Goal: Information Seeking & Learning: Learn about a topic

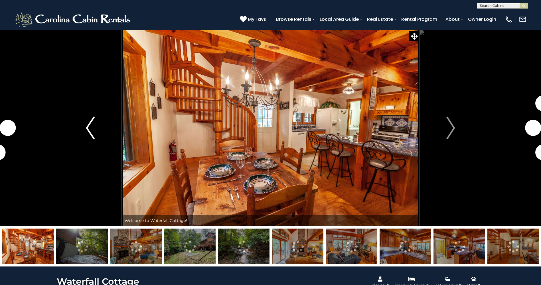
click at [86, 114] on button "Previous" at bounding box center [90, 128] width 63 height 197
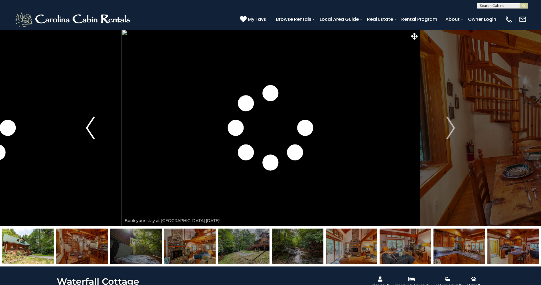
click at [89, 123] on img "Previous" at bounding box center [90, 128] width 9 height 23
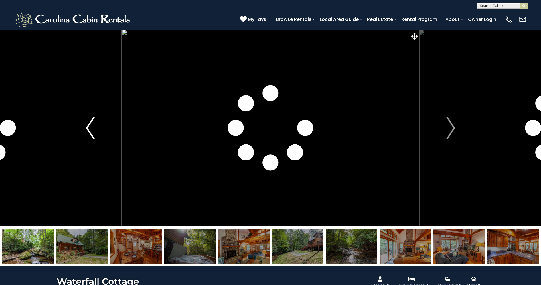
click at [90, 123] on img "Previous" at bounding box center [90, 128] width 9 height 23
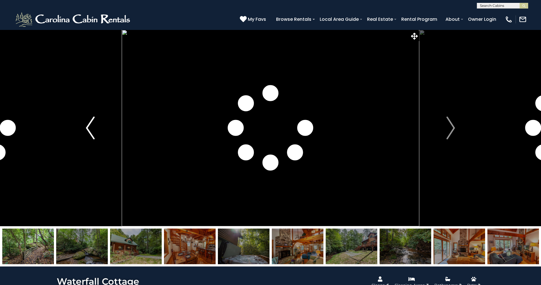
click at [90, 123] on img "Previous" at bounding box center [90, 128] width 9 height 23
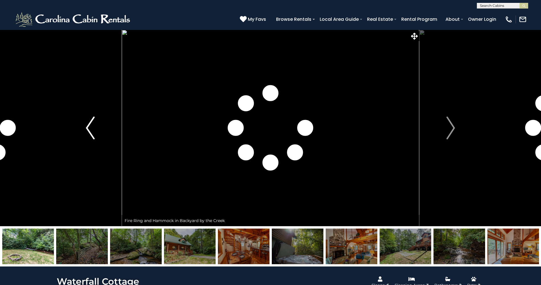
click at [90, 123] on img "Previous" at bounding box center [90, 128] width 9 height 23
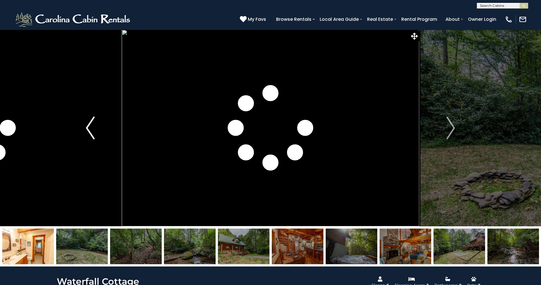
click at [90, 123] on img "Previous" at bounding box center [90, 128] width 9 height 23
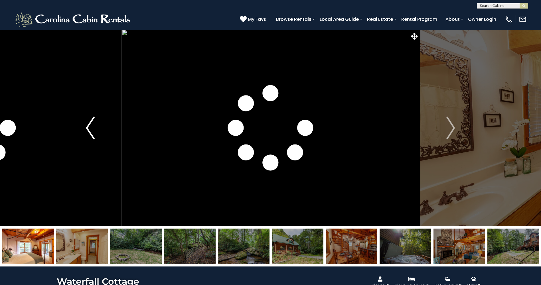
click at [90, 123] on img "Previous" at bounding box center [90, 128] width 9 height 23
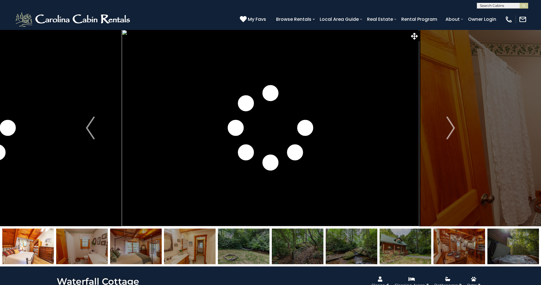
click at [515, 243] on img at bounding box center [513, 247] width 52 height 36
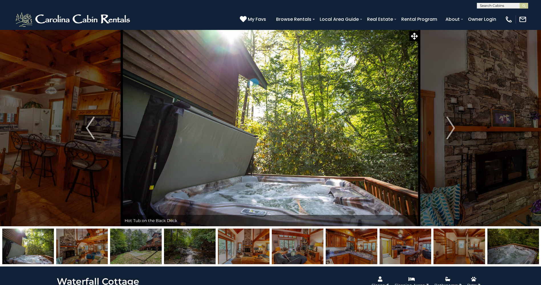
drag, startPoint x: 136, startPoint y: 247, endPoint x: 139, endPoint y: 248, distance: 2.9
click at [136, 247] on img at bounding box center [136, 247] width 52 height 36
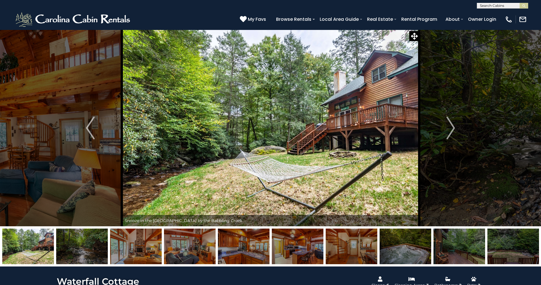
click at [454, 247] on img at bounding box center [459, 247] width 52 height 36
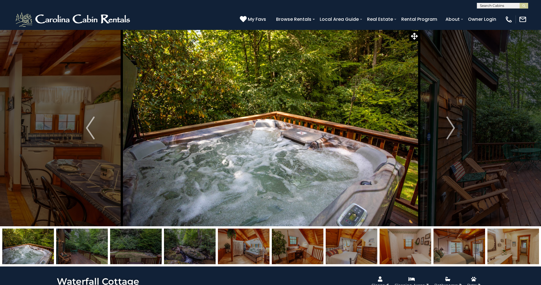
drag, startPoint x: 153, startPoint y: 234, endPoint x: 348, endPoint y: 201, distance: 198.1
click at [294, 212] on div "Book your stay at Waterfall Cottage Today! Welcome to Waterfall Cottage!" at bounding box center [270, 148] width 541 height 237
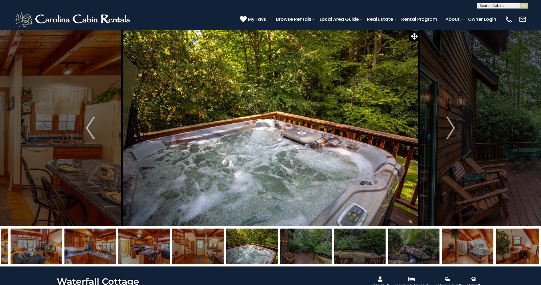
drag, startPoint x: 114, startPoint y: 255, endPoint x: 369, endPoint y: 239, distance: 255.4
click at [343, 241] on img at bounding box center [360, 247] width 52 height 36
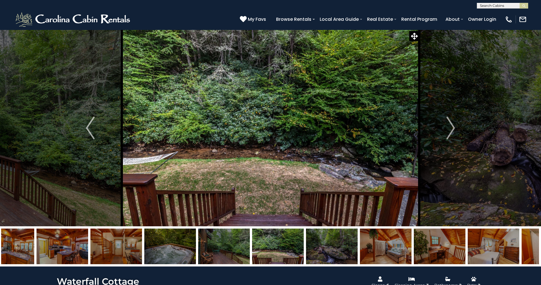
drag, startPoint x: 148, startPoint y: 263, endPoint x: 545, endPoint y: 239, distance: 397.5
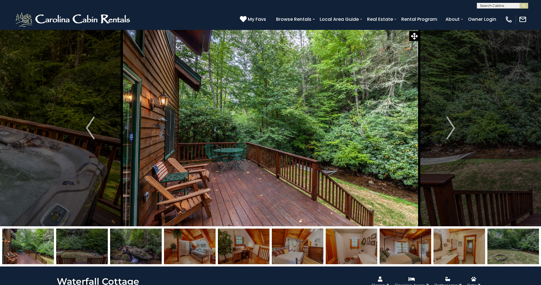
click at [31, 250] on img at bounding box center [28, 247] width 52 height 36
click at [86, 137] on img "Previous" at bounding box center [90, 128] width 9 height 23
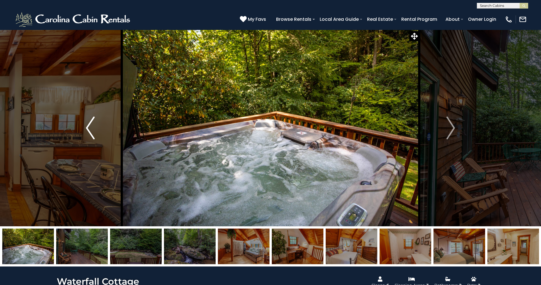
click at [86, 137] on img "Previous" at bounding box center [90, 128] width 9 height 23
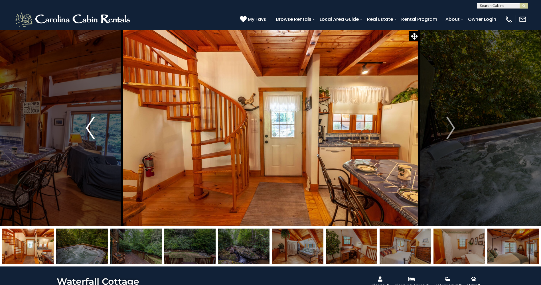
click at [86, 137] on img "Previous" at bounding box center [90, 128] width 9 height 23
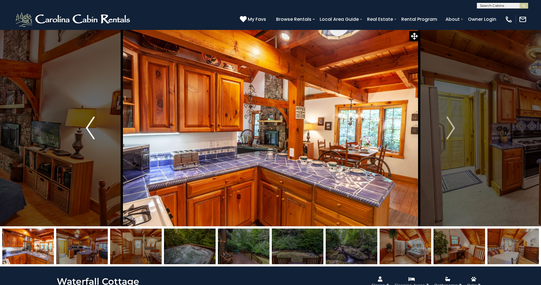
click at [86, 137] on img "Previous" at bounding box center [90, 128] width 9 height 23
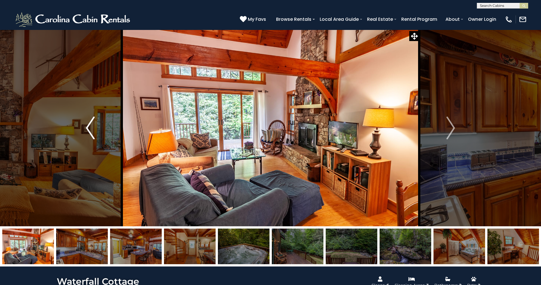
click at [86, 137] on img "Previous" at bounding box center [90, 128] width 9 height 23
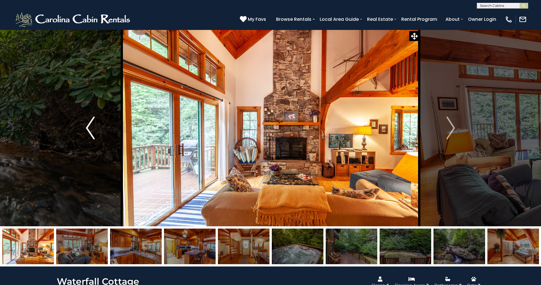
click at [86, 137] on img "Previous" at bounding box center [90, 128] width 9 height 23
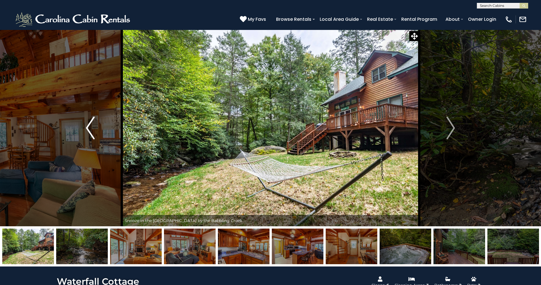
click at [86, 137] on img "Previous" at bounding box center [90, 128] width 9 height 23
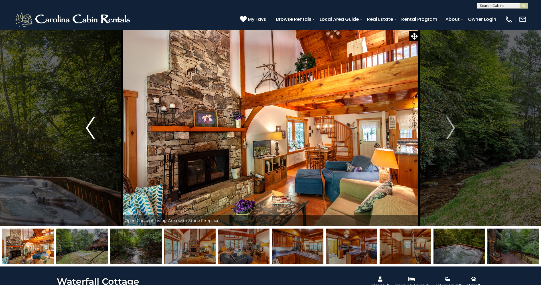
click at [86, 136] on img "Previous" at bounding box center [90, 128] width 9 height 23
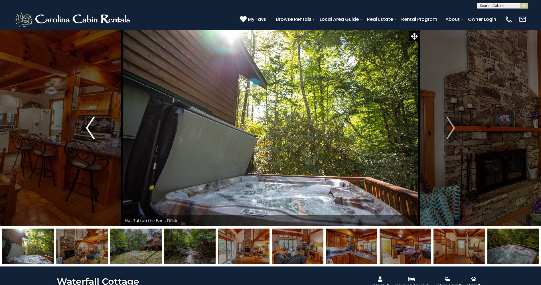
click at [85, 136] on button "Previous" at bounding box center [90, 128] width 63 height 197
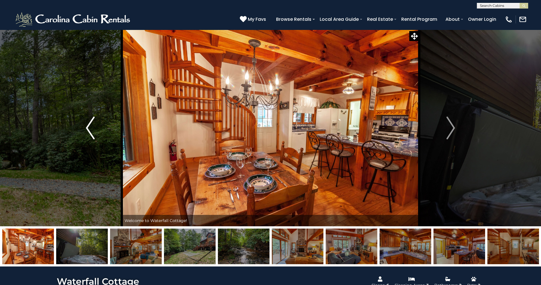
click at [85, 136] on button "Previous" at bounding box center [90, 128] width 63 height 197
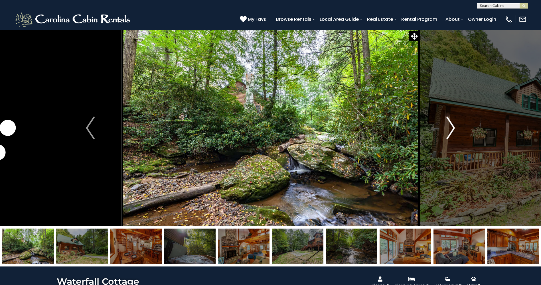
click at [448, 144] on button "Next" at bounding box center [450, 128] width 63 height 197
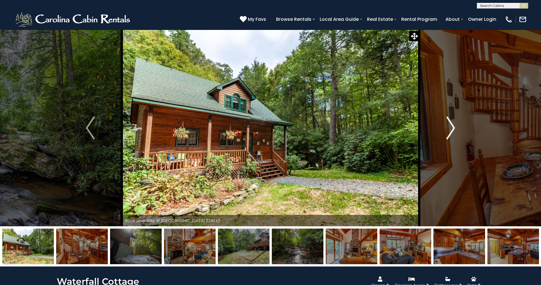
click at [446, 145] on button "Next" at bounding box center [450, 128] width 63 height 197
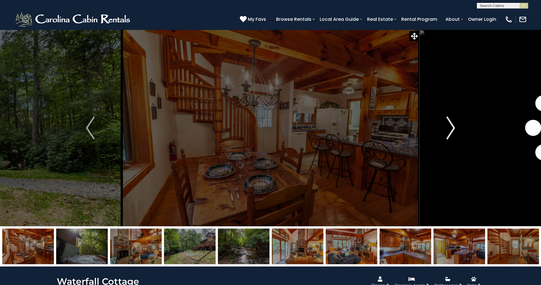
click at [446, 145] on button "Next" at bounding box center [450, 128] width 63 height 197
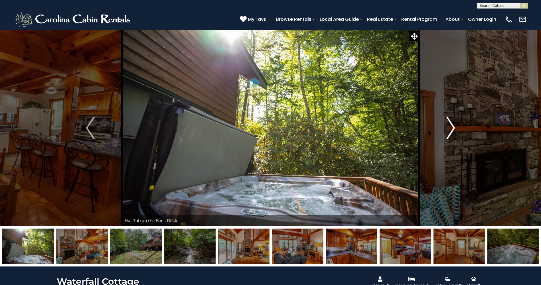
click at [452, 137] on img "Next" at bounding box center [450, 128] width 9 height 23
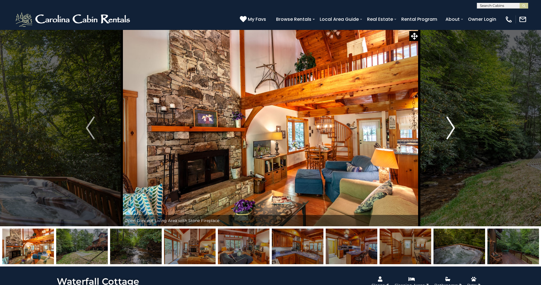
click at [452, 137] on img "Next" at bounding box center [450, 128] width 9 height 23
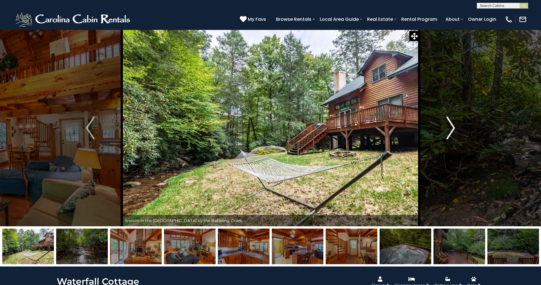
click at [452, 137] on img "Next" at bounding box center [450, 128] width 9 height 23
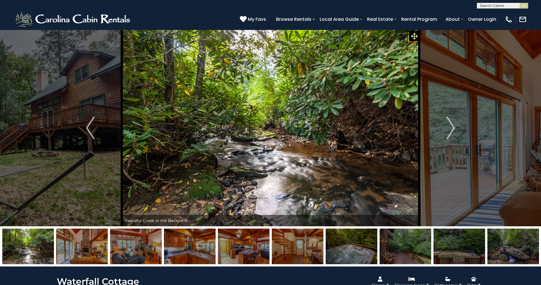
click at [412, 36] on icon at bounding box center [414, 36] width 7 height 7
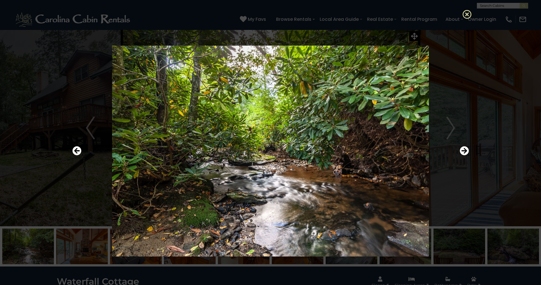
click at [465, 14] on icon at bounding box center [466, 14] width 9 height 9
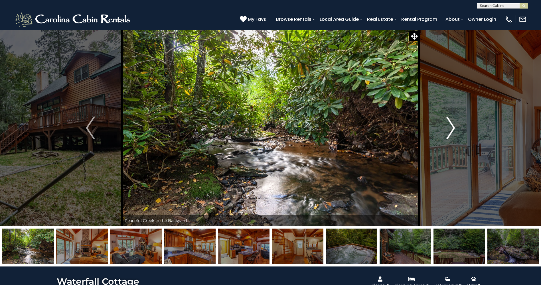
click at [454, 124] on img "Next" at bounding box center [450, 128] width 9 height 23
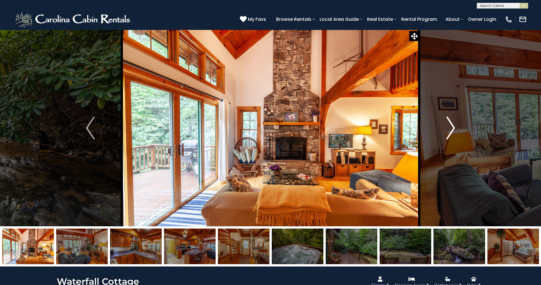
click at [454, 124] on img "Next" at bounding box center [450, 128] width 9 height 23
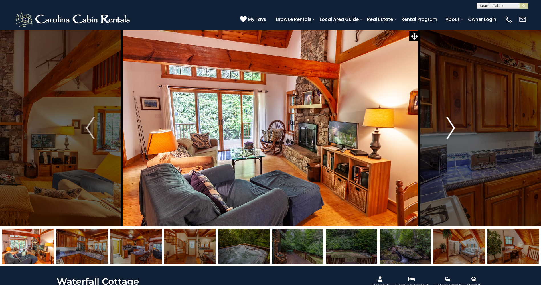
click at [455, 124] on img "Next" at bounding box center [450, 128] width 9 height 23
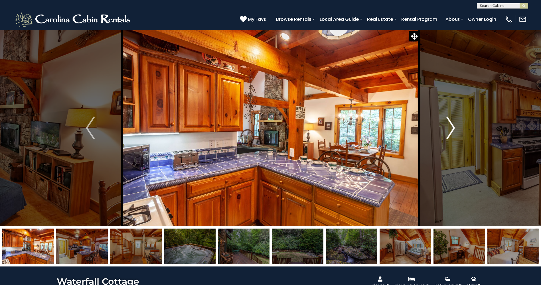
click at [455, 124] on img "Next" at bounding box center [450, 128] width 9 height 23
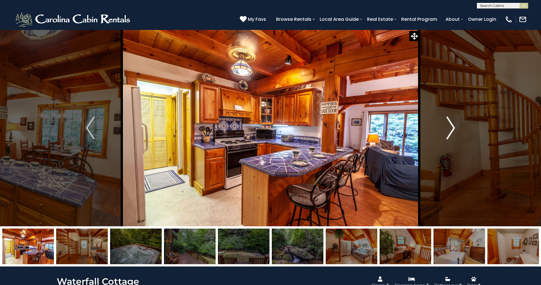
click at [455, 124] on img "Next" at bounding box center [450, 128] width 9 height 23
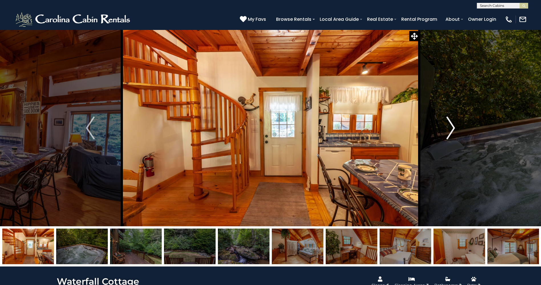
click at [455, 124] on img "Next" at bounding box center [450, 128] width 9 height 23
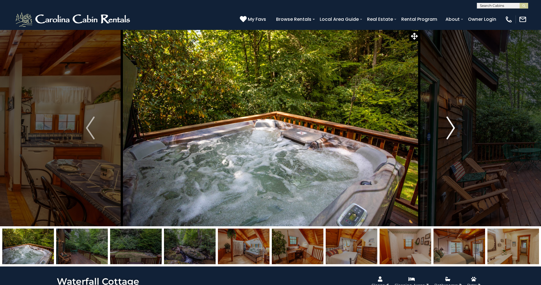
click at [455, 124] on img "Next" at bounding box center [450, 128] width 9 height 23
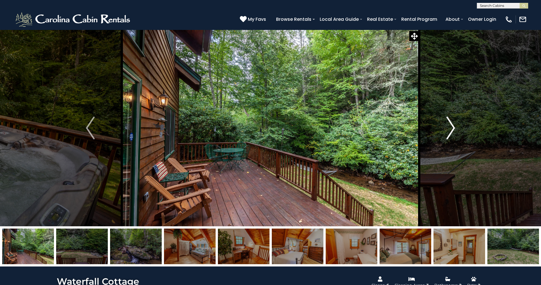
click at [455, 124] on img "Next" at bounding box center [450, 128] width 9 height 23
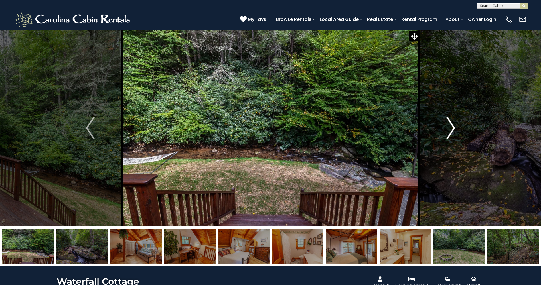
click at [455, 124] on img "Next" at bounding box center [450, 128] width 9 height 23
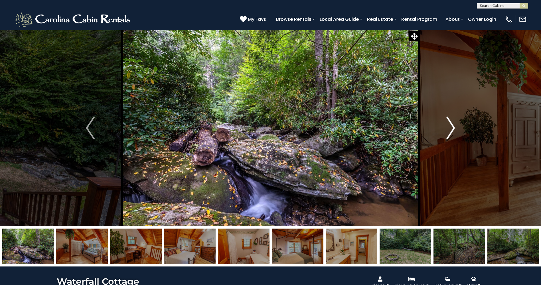
click at [455, 124] on img "Next" at bounding box center [450, 128] width 9 height 23
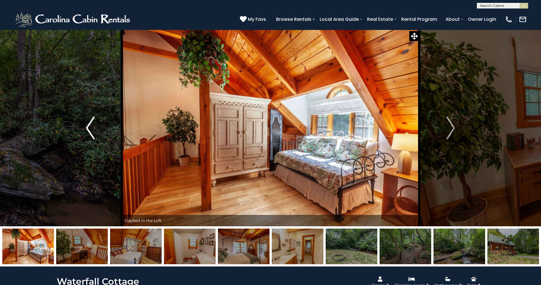
click at [93, 137] on img "Previous" at bounding box center [90, 128] width 9 height 23
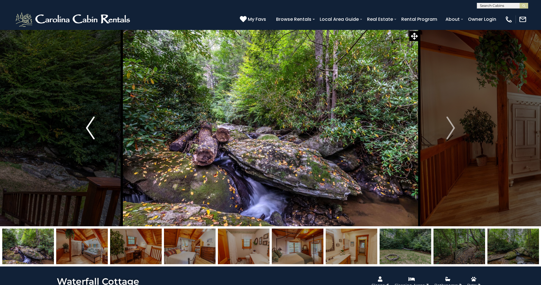
click at [97, 125] on button "Previous" at bounding box center [90, 128] width 63 height 197
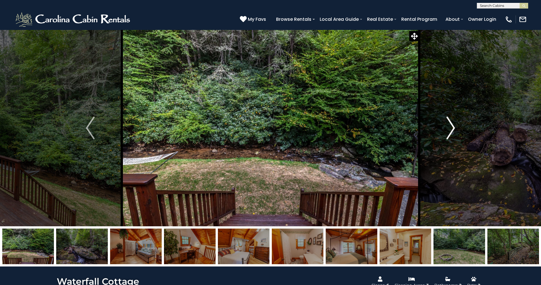
click at [457, 129] on button "Next" at bounding box center [450, 128] width 63 height 197
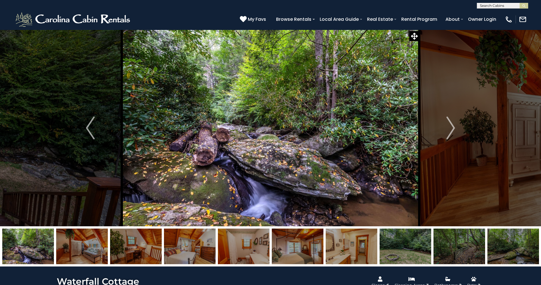
click at [477, 250] on img at bounding box center [459, 247] width 52 height 36
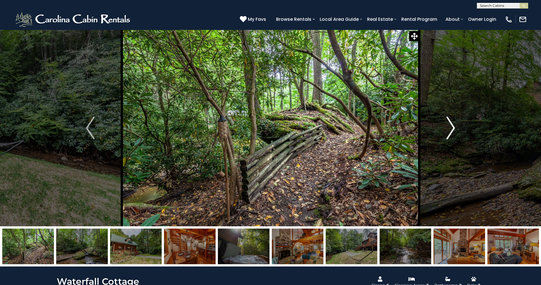
click at [443, 124] on button "Next" at bounding box center [450, 128] width 63 height 197
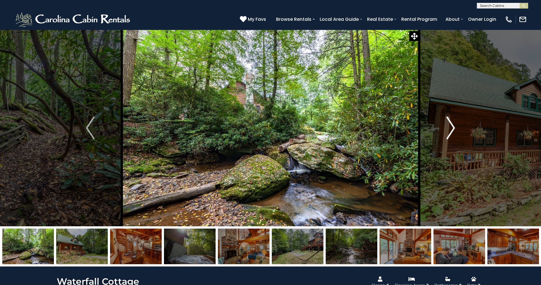
click at [442, 124] on button "Next" at bounding box center [450, 128] width 63 height 197
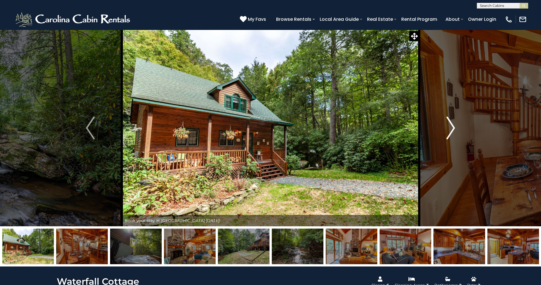
click at [440, 125] on button "Next" at bounding box center [450, 128] width 63 height 197
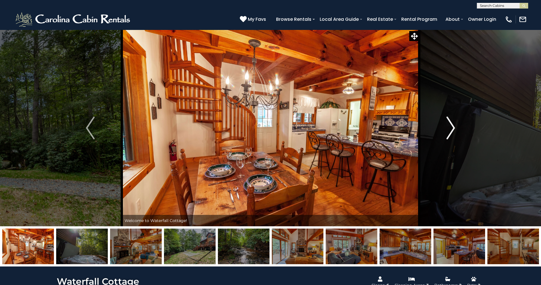
click at [440, 126] on button "Next" at bounding box center [450, 128] width 63 height 197
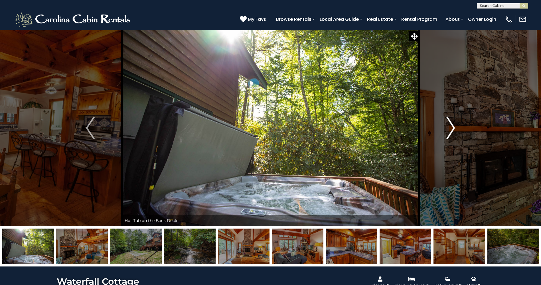
click at [440, 126] on button "Next" at bounding box center [450, 128] width 63 height 197
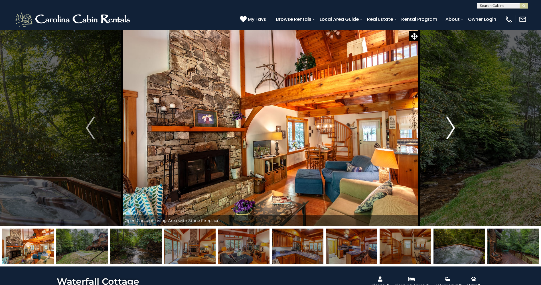
click at [442, 124] on button "Next" at bounding box center [450, 128] width 63 height 197
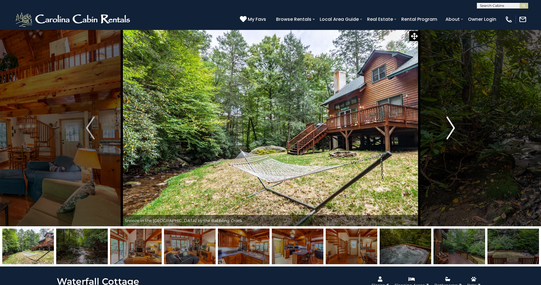
click at [442, 123] on button "Next" at bounding box center [450, 128] width 63 height 197
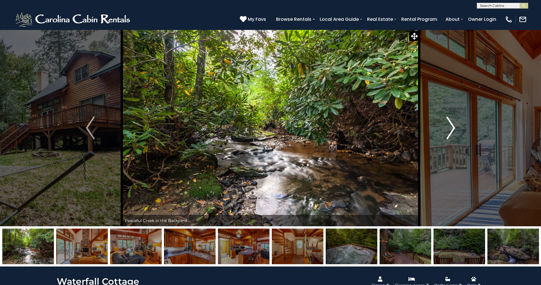
click at [441, 125] on button "Next" at bounding box center [450, 128] width 63 height 197
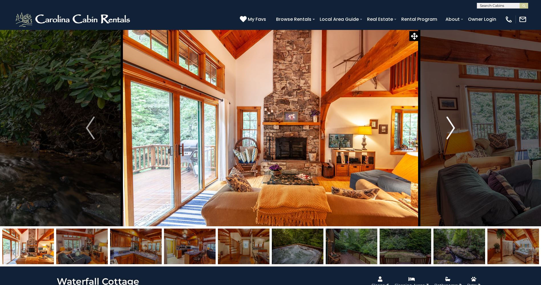
click at [440, 126] on button "Next" at bounding box center [450, 128] width 63 height 197
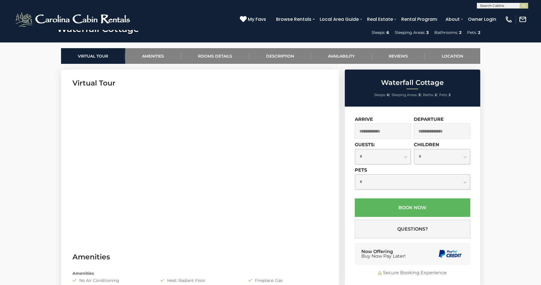
scroll to position [257, 0]
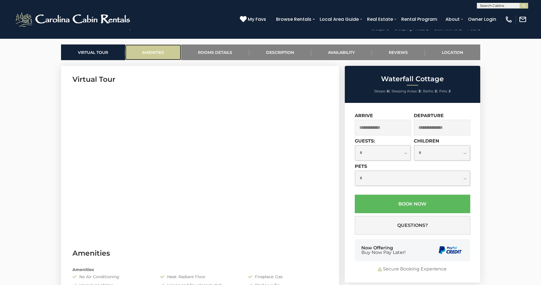
click at [137, 49] on link "Amenities" at bounding box center [153, 52] width 56 height 16
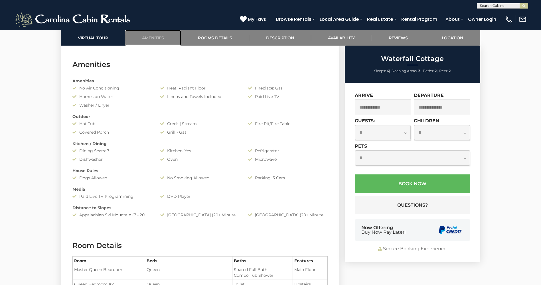
scroll to position [453, 0]
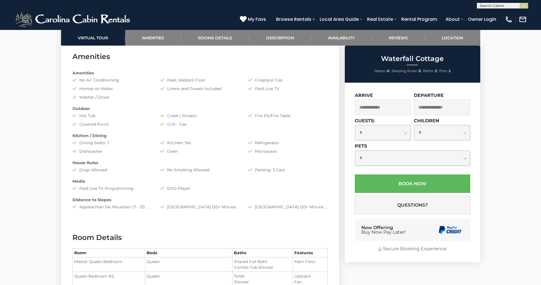
drag, startPoint x: 70, startPoint y: 85, endPoint x: 126, endPoint y: 84, distance: 55.6
click at [126, 84] on div "Amenities No Air Conditioning Heat: Radiant Floor Fireplace: Gas Homes on Water…" at bounding box center [200, 139] width 264 height 145
drag, startPoint x: 126, startPoint y: 84, endPoint x: 81, endPoint y: 94, distance: 45.9
click at [81, 94] on div "Washer / Dryer" at bounding box center [112, 97] width 88 height 6
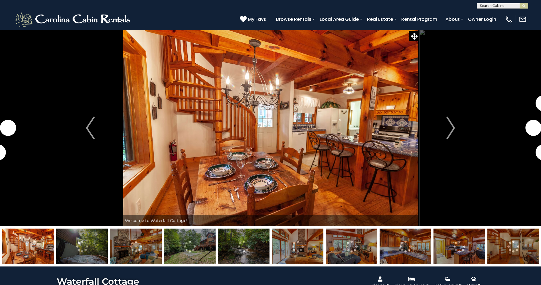
click at [272, 117] on img at bounding box center [270, 128] width 297 height 197
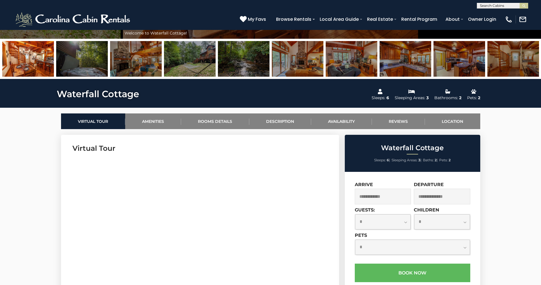
scroll to position [285, 0]
